Goal: Navigation & Orientation: Find specific page/section

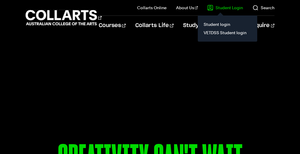
click at [233, 6] on link "Student Login" at bounding box center [225, 8] width 36 height 6
click at [236, 35] on link "VETDSS Student login" at bounding box center [228, 33] width 50 height 8
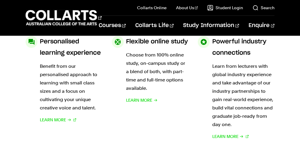
scroll to position [119, 0]
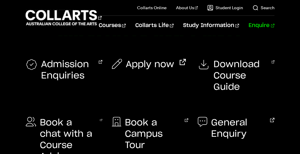
click at [267, 27] on link "Enquire" at bounding box center [262, 26] width 26 height 20
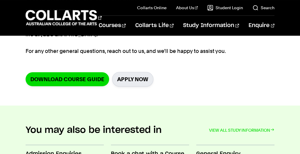
scroll to position [162, 0]
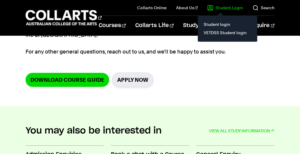
click at [233, 8] on link "Student Login" at bounding box center [225, 8] width 36 height 6
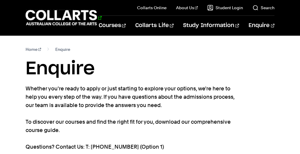
click at [84, 15] on 1 "Go to homepage" at bounding box center [62, 17] width 72 height 15
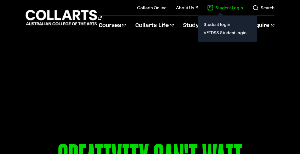
click at [233, 5] on link "Student Login" at bounding box center [225, 8] width 36 height 6
click at [237, 34] on link "VETDSS Student login" at bounding box center [228, 33] width 50 height 8
